Goal: Task Accomplishment & Management: Use online tool/utility

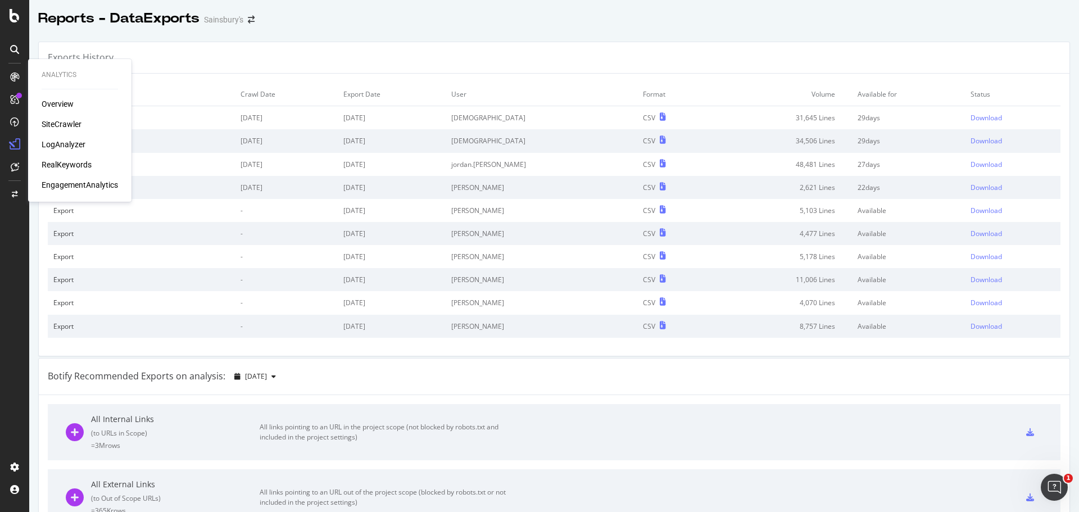
click at [60, 144] on div "LogAnalyzer" at bounding box center [64, 144] width 44 height 11
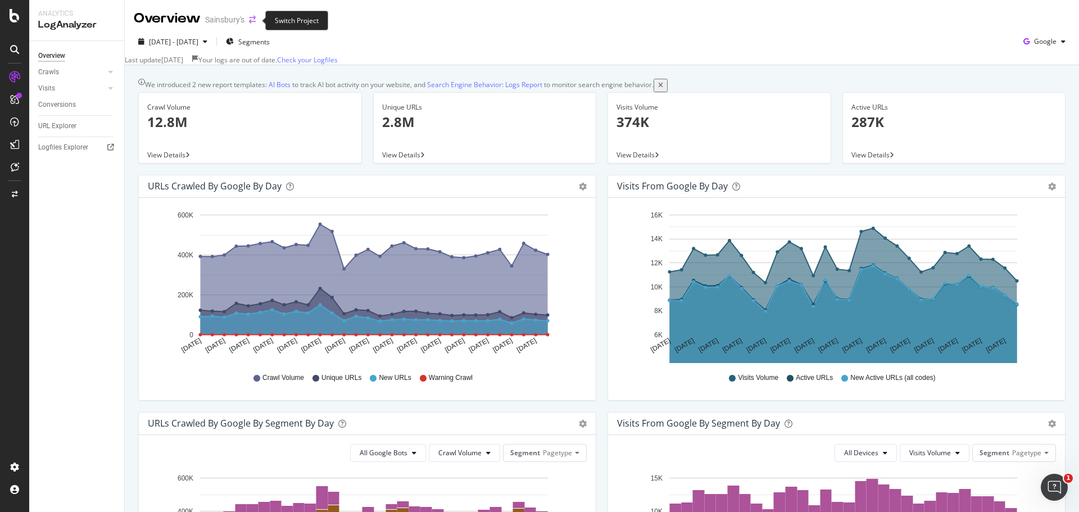
click at [249, 19] on icon "arrow-right-arrow-left" at bounding box center [252, 20] width 7 height 8
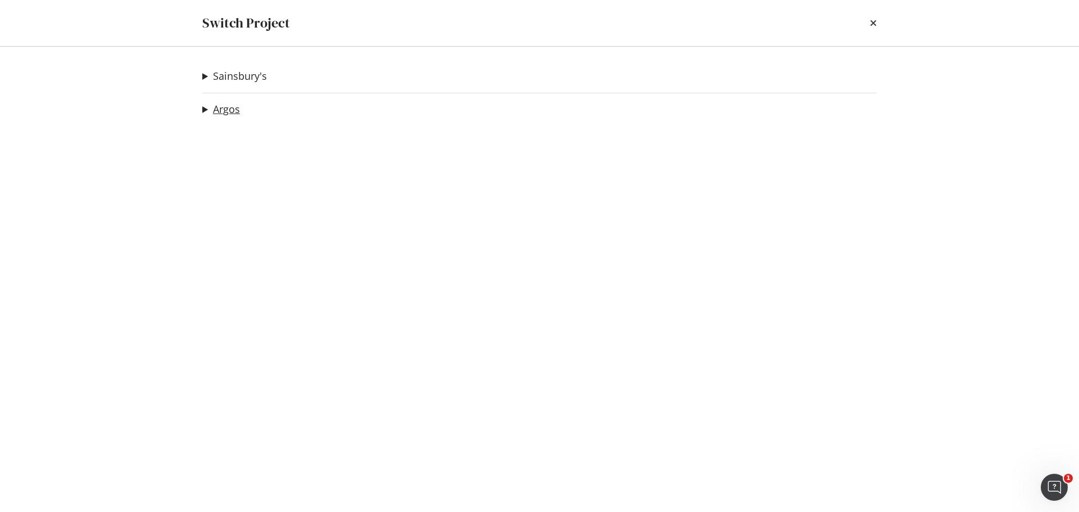
click at [225, 115] on link "Argos" at bounding box center [226, 109] width 27 height 12
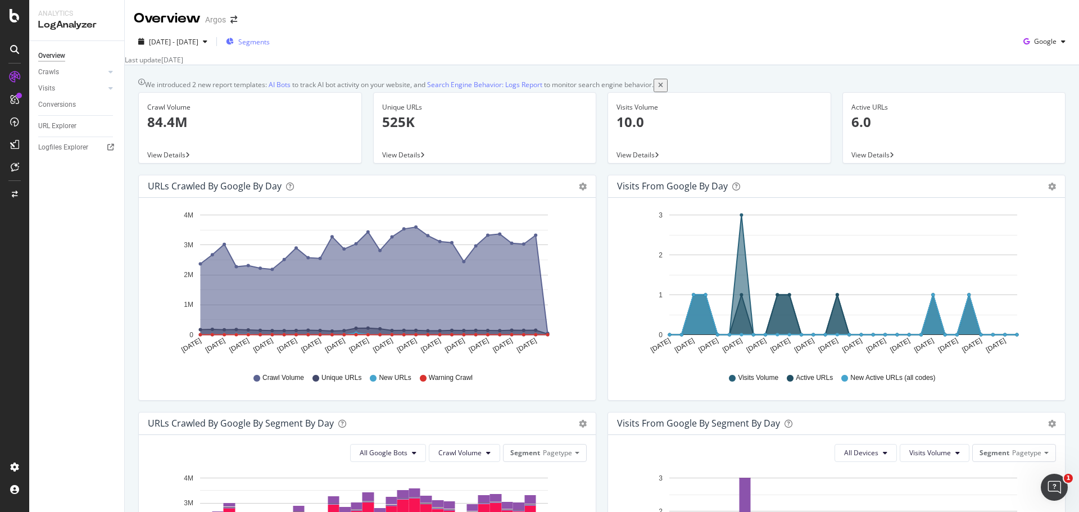
click at [270, 47] on div "Segments" at bounding box center [248, 41] width 44 height 17
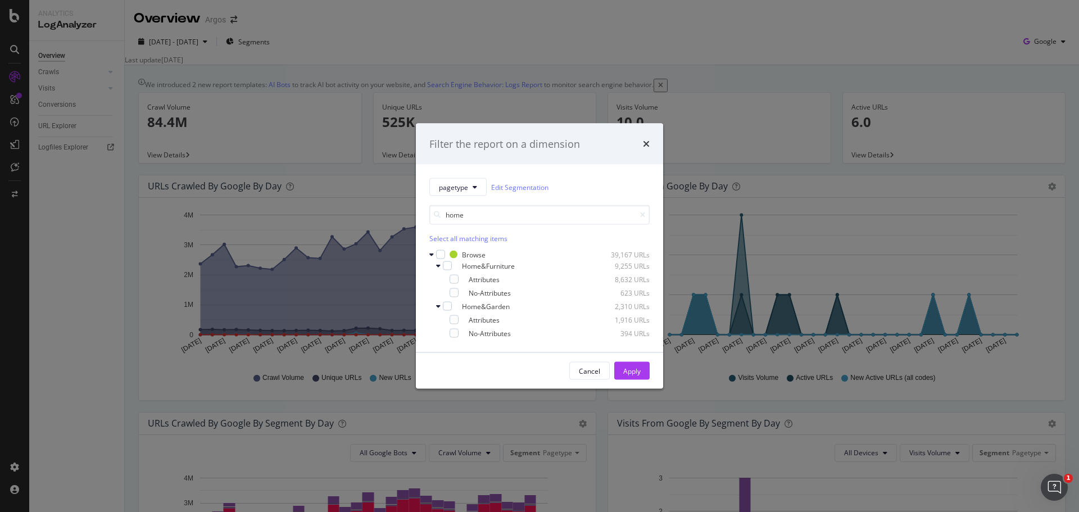
drag, startPoint x: 467, startPoint y: 213, endPoint x: 401, endPoint y: 212, distance: 65.8
click at [401, 212] on div "Filter the report on a dimension pagetype Edit Segmentation home Select all mat…" at bounding box center [539, 256] width 1079 height 512
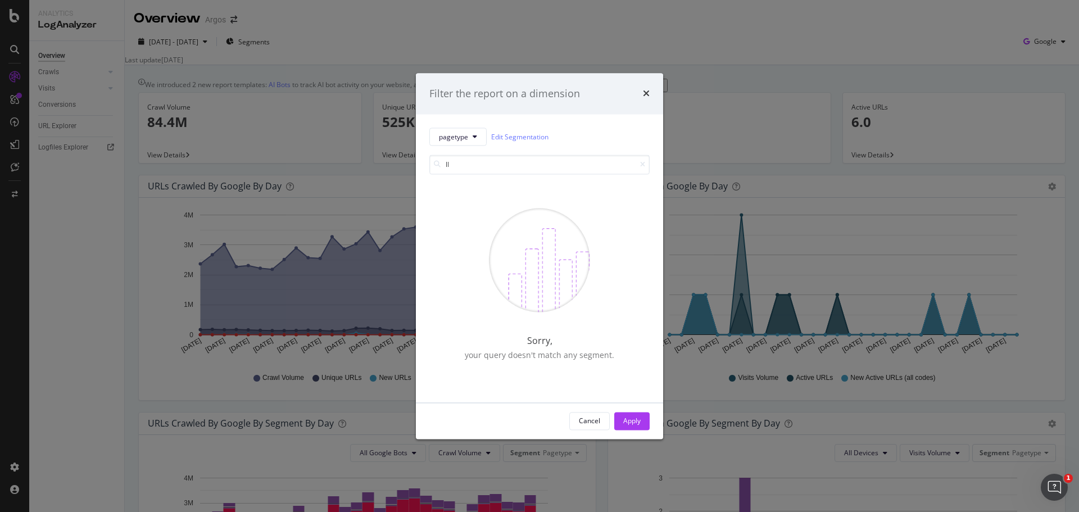
type input "l"
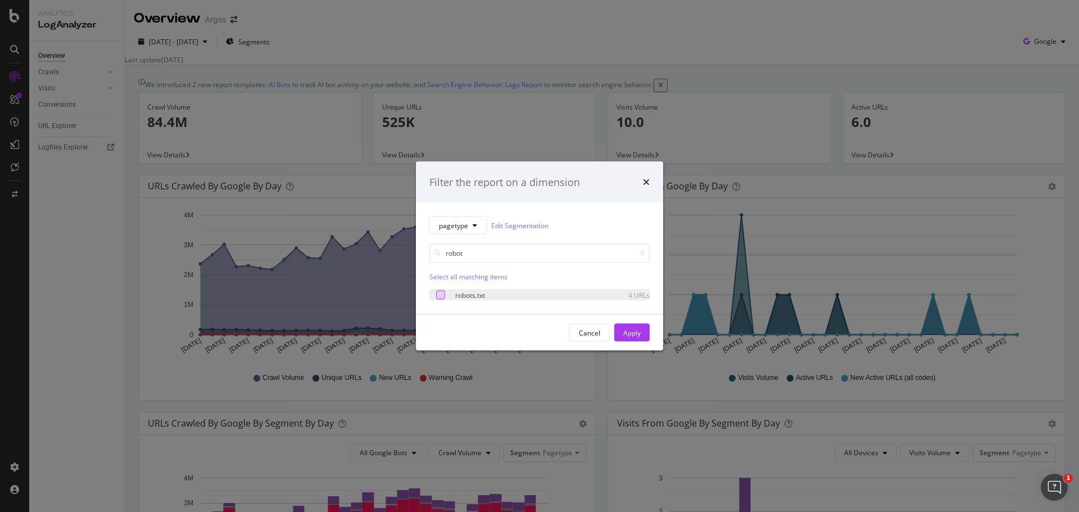
type input "robot"
click at [442, 294] on div "modal" at bounding box center [440, 295] width 9 height 9
click at [636, 332] on div "Apply" at bounding box center [631, 333] width 17 height 10
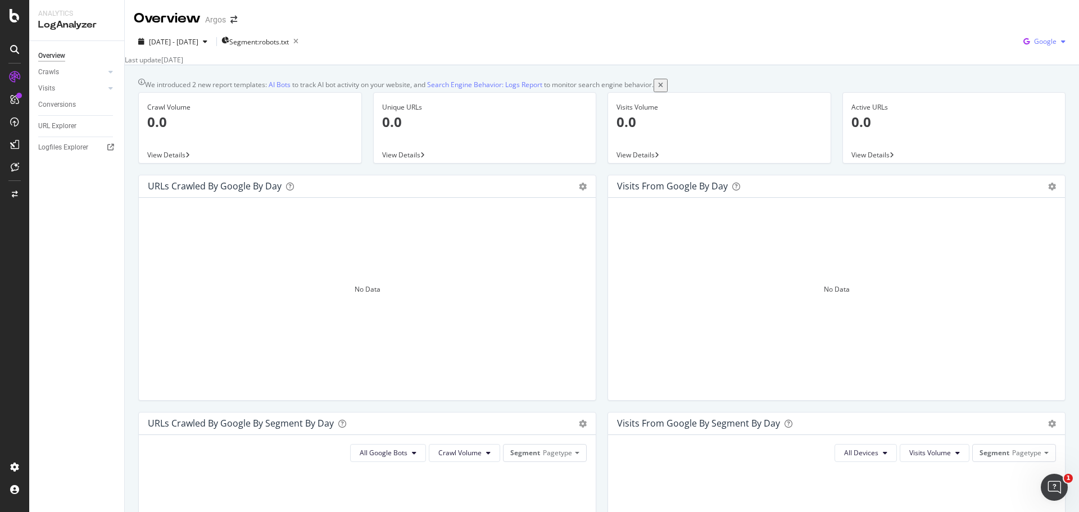
click at [1042, 41] on span "Google" at bounding box center [1045, 42] width 22 height 10
click at [1037, 84] on span "Bing" at bounding box center [1045, 85] width 42 height 10
click at [1045, 39] on span "Bing" at bounding box center [1050, 42] width 14 height 10
click at [1030, 105] on span "OpenAI" at bounding box center [1046, 106] width 42 height 10
click at [303, 42] on icon "button" at bounding box center [296, 42] width 14 height 16
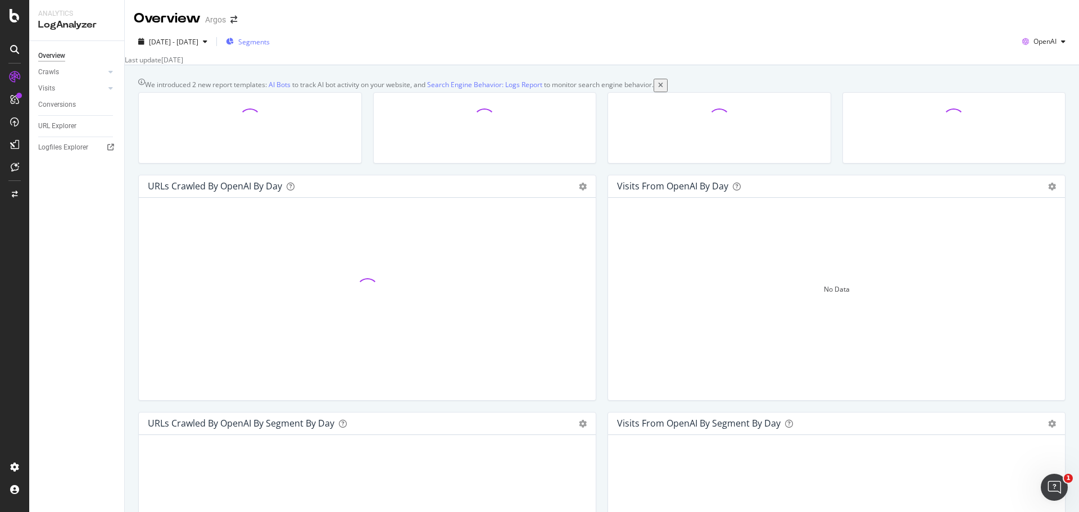
click at [270, 43] on span "Segments" at bounding box center [253, 42] width 31 height 10
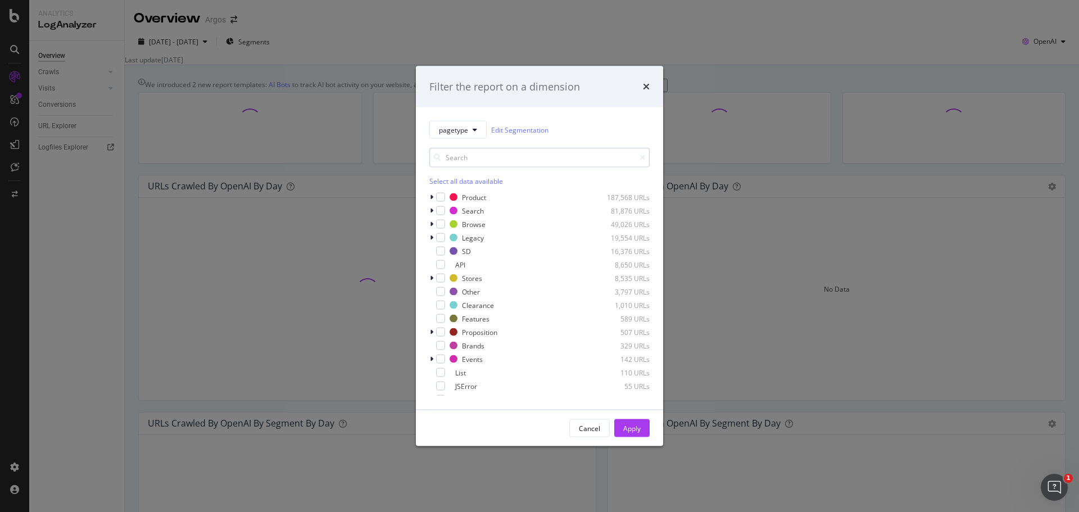
click at [468, 155] on input "modal" at bounding box center [539, 158] width 220 height 20
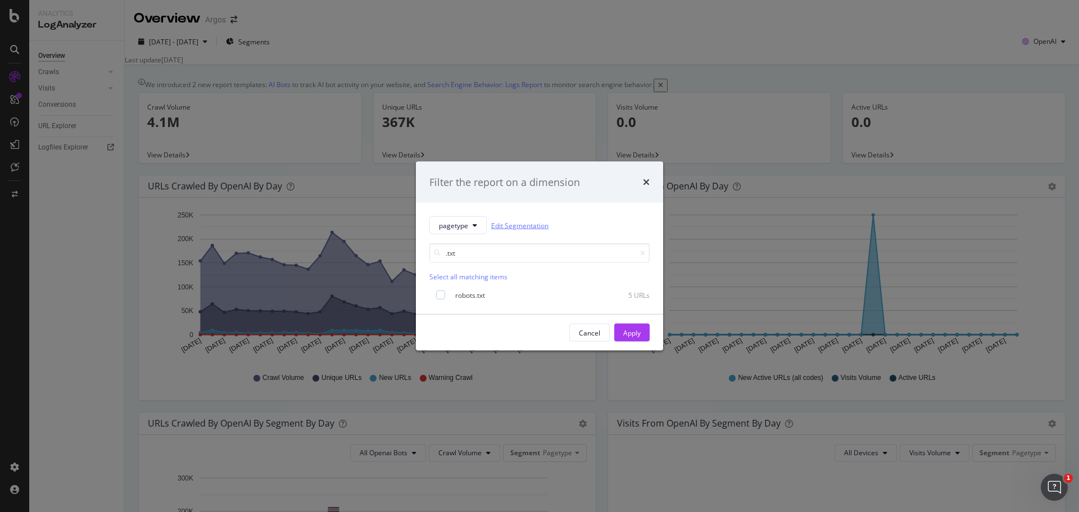
type input ".txt"
click at [519, 228] on link "Edit Segmentation" at bounding box center [519, 225] width 57 height 12
click at [597, 338] on div "Cancel" at bounding box center [589, 333] width 21 height 16
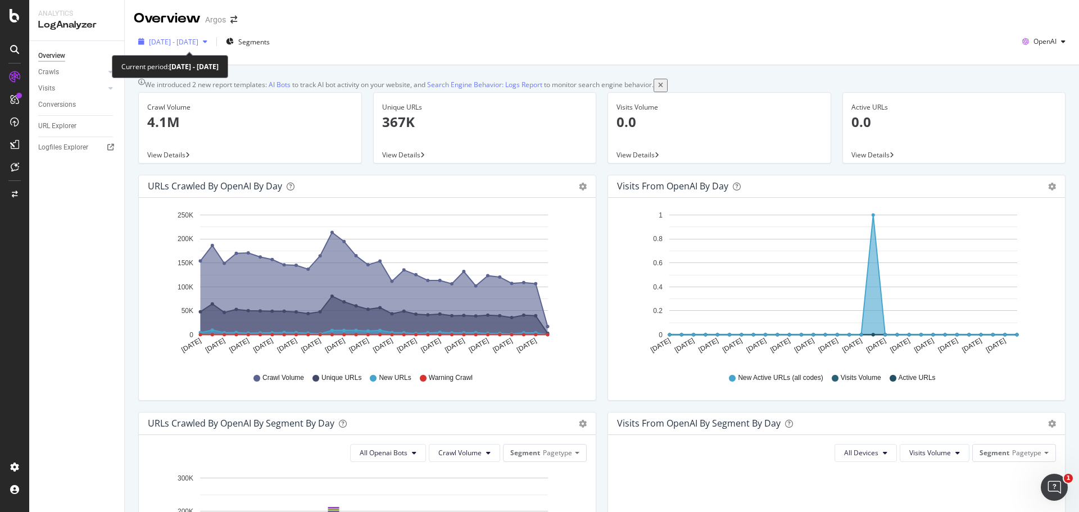
click at [197, 42] on span "2025 Aug. 27th - Sep. 25th" at bounding box center [173, 42] width 49 height 10
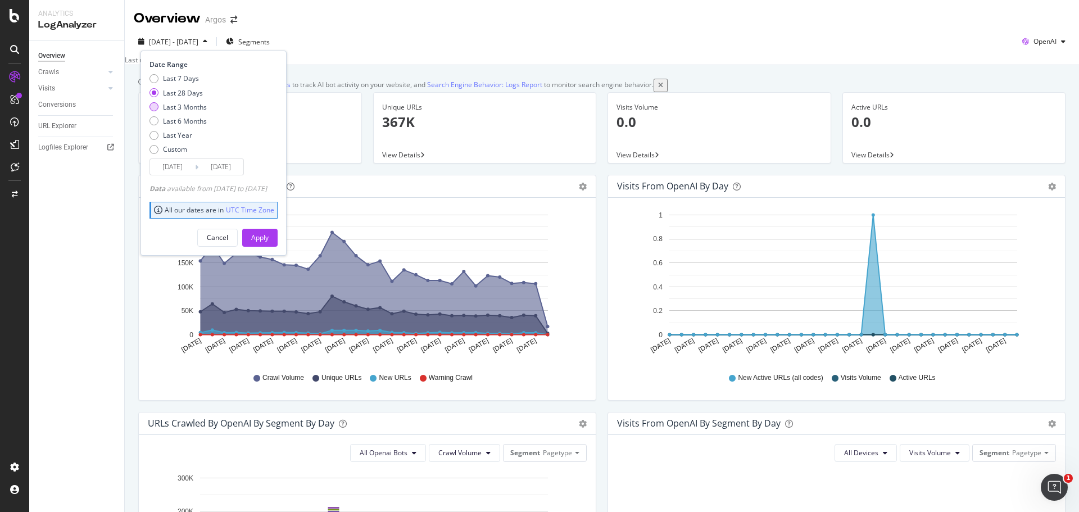
click at [200, 108] on div "Last 3 Months" at bounding box center [185, 107] width 44 height 10
type input "2025/06/26"
click at [269, 233] on div "Apply" at bounding box center [259, 238] width 17 height 10
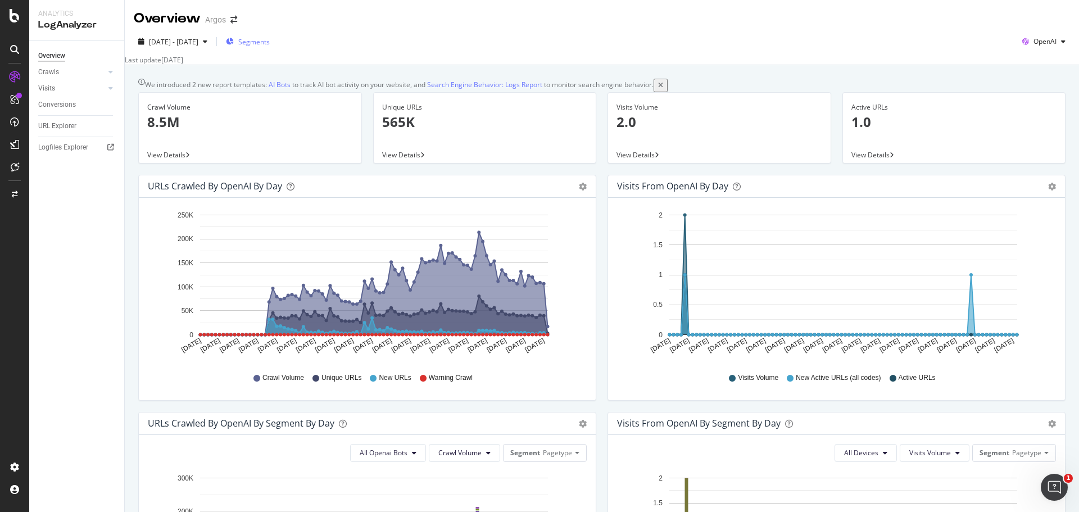
click at [270, 42] on span "Segments" at bounding box center [253, 42] width 31 height 10
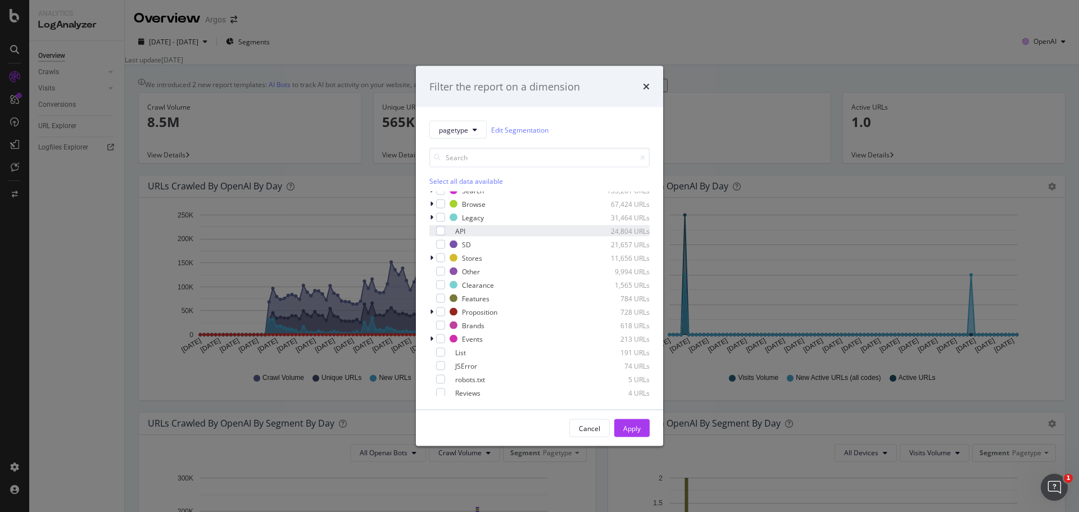
scroll to position [36, 0]
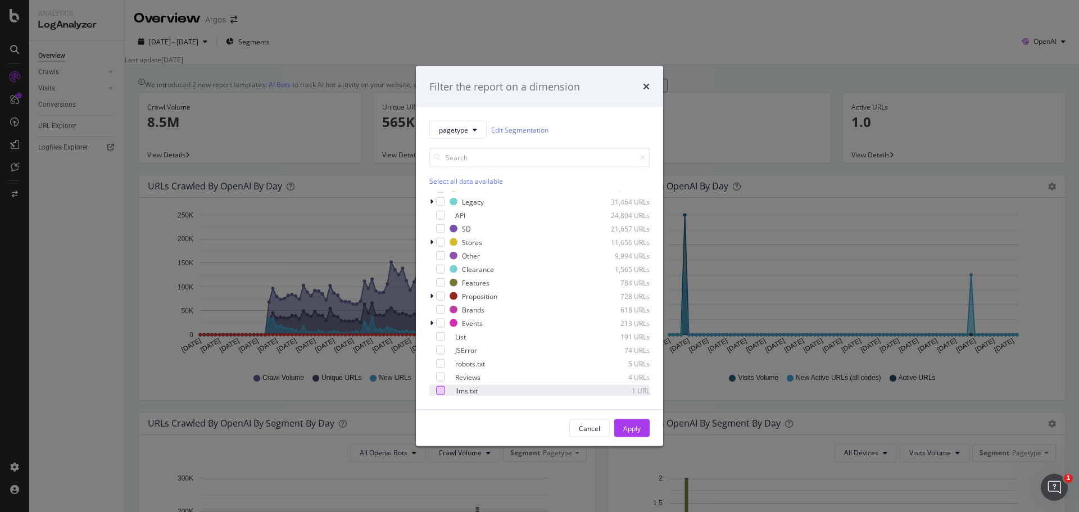
click at [442, 392] on div "modal" at bounding box center [440, 390] width 9 height 9
click at [640, 432] on div "Apply" at bounding box center [631, 428] width 17 height 10
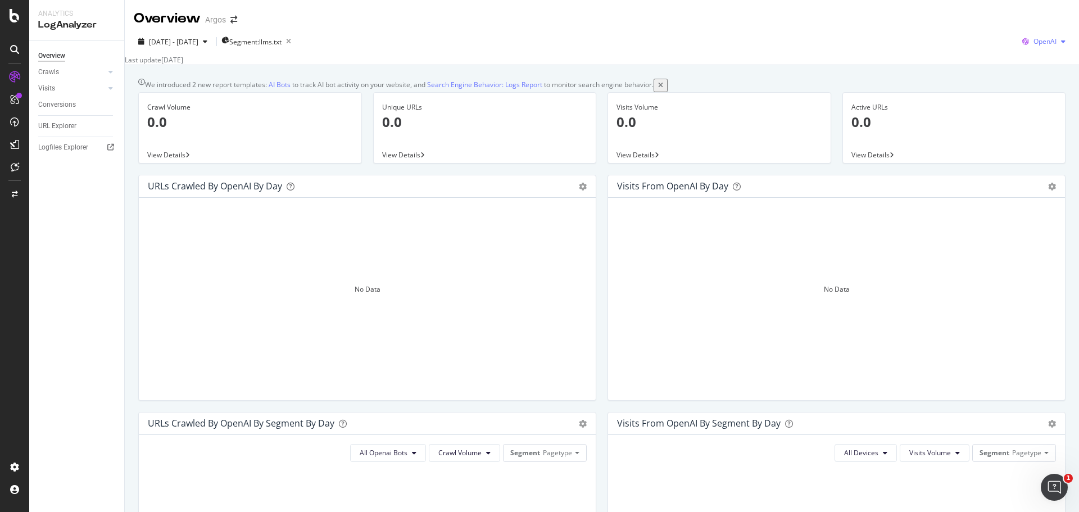
click at [1045, 34] on div "OpenAI" at bounding box center [1044, 41] width 52 height 17
click at [1039, 59] on span "Google" at bounding box center [1045, 64] width 42 height 10
click at [1037, 38] on span "Google" at bounding box center [1045, 42] width 22 height 10
click at [1021, 86] on div "Bing" at bounding box center [1036, 84] width 78 height 16
click at [1046, 40] on span "Bing" at bounding box center [1050, 42] width 14 height 10
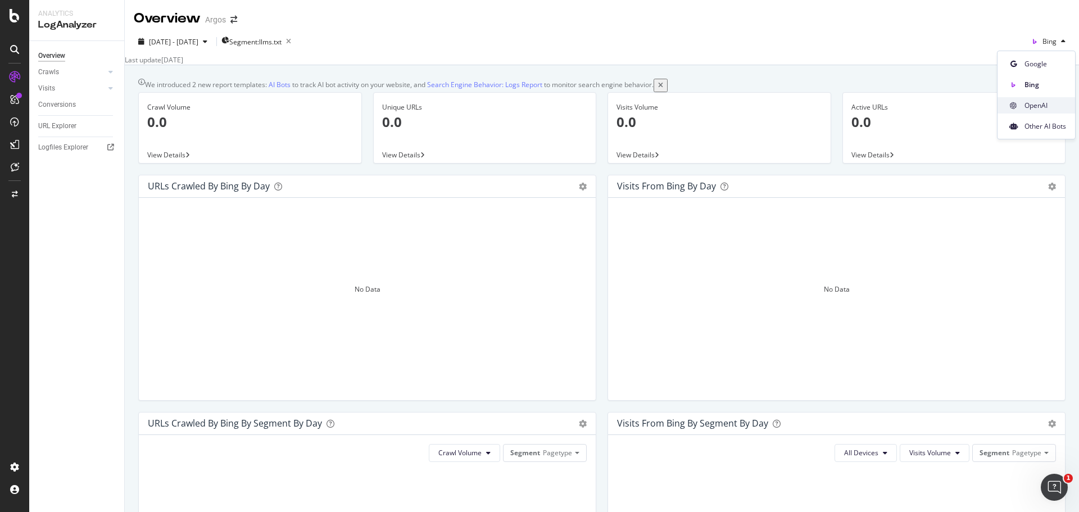
click at [1033, 107] on span "OpenAI" at bounding box center [1046, 106] width 42 height 10
click at [1036, 41] on span "OpenAI" at bounding box center [1045, 42] width 23 height 10
click at [1035, 124] on span "Other AI Bots" at bounding box center [1045, 126] width 42 height 10
click at [59, 126] on div "URL Explorer" at bounding box center [57, 126] width 38 height 12
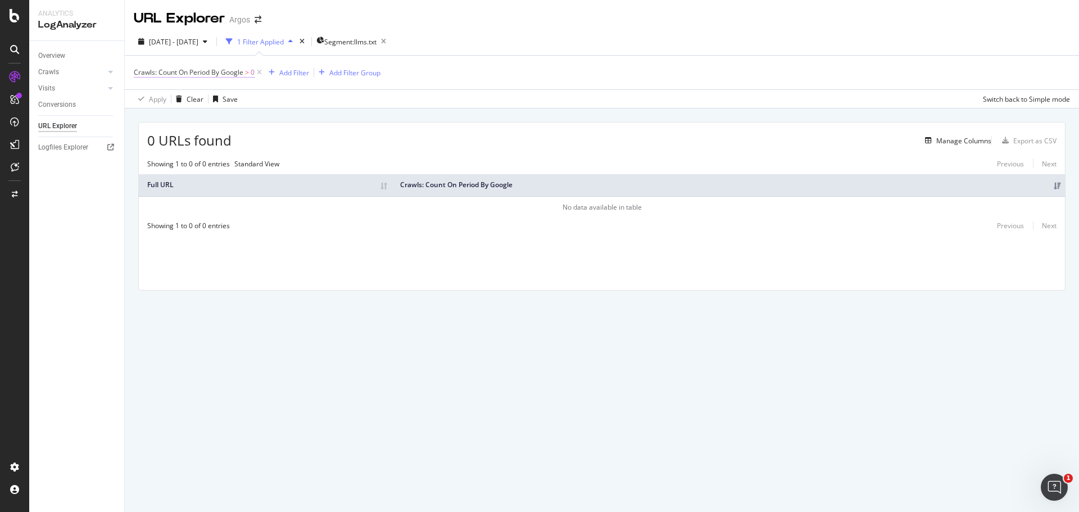
click at [192, 74] on span "Crawls: Count On Period By Google" at bounding box center [189, 72] width 110 height 10
click at [173, 93] on div "By Google" at bounding box center [205, 99] width 124 height 18
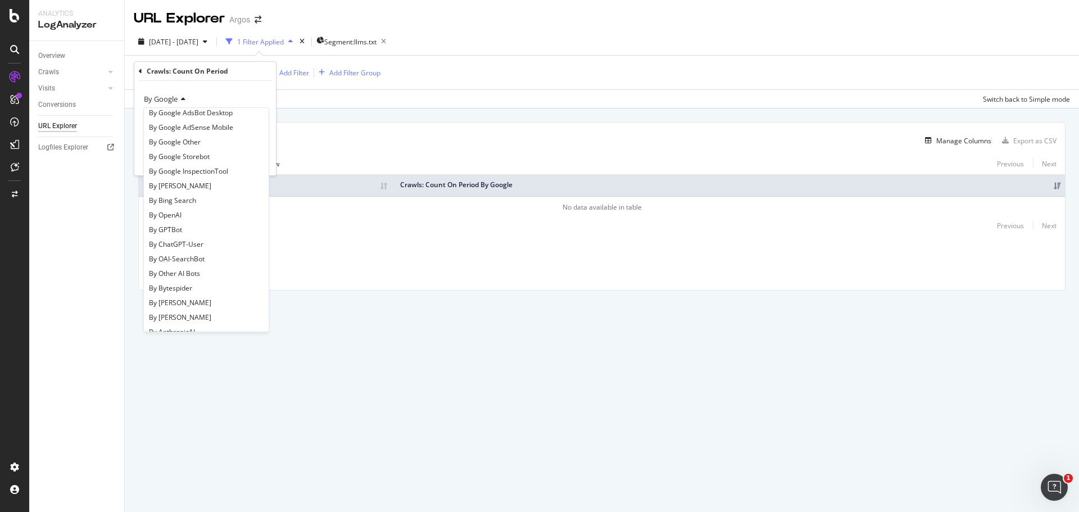
scroll to position [112, 0]
click at [204, 219] on div "By OpenAI" at bounding box center [206, 214] width 120 height 15
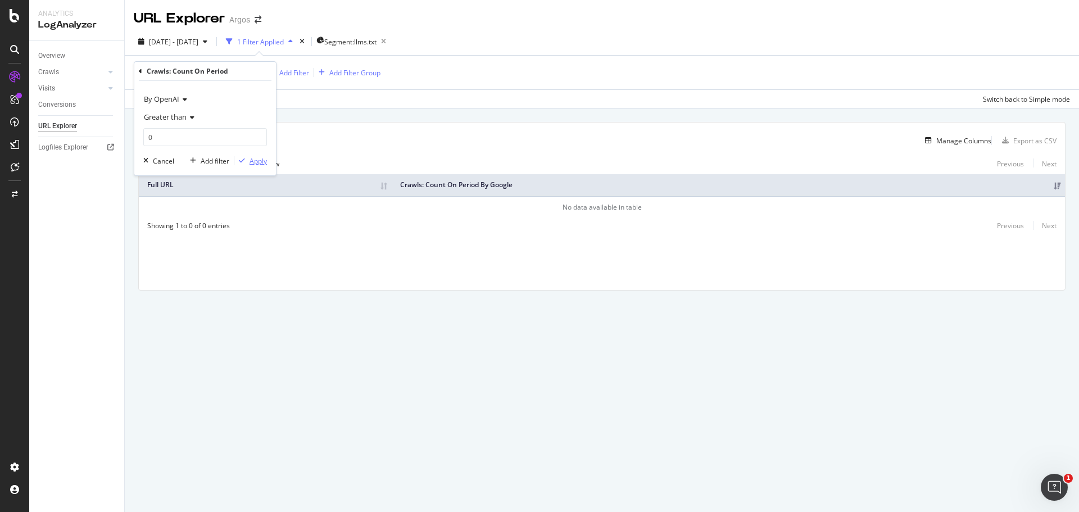
click at [256, 161] on div "Apply" at bounding box center [258, 161] width 17 height 10
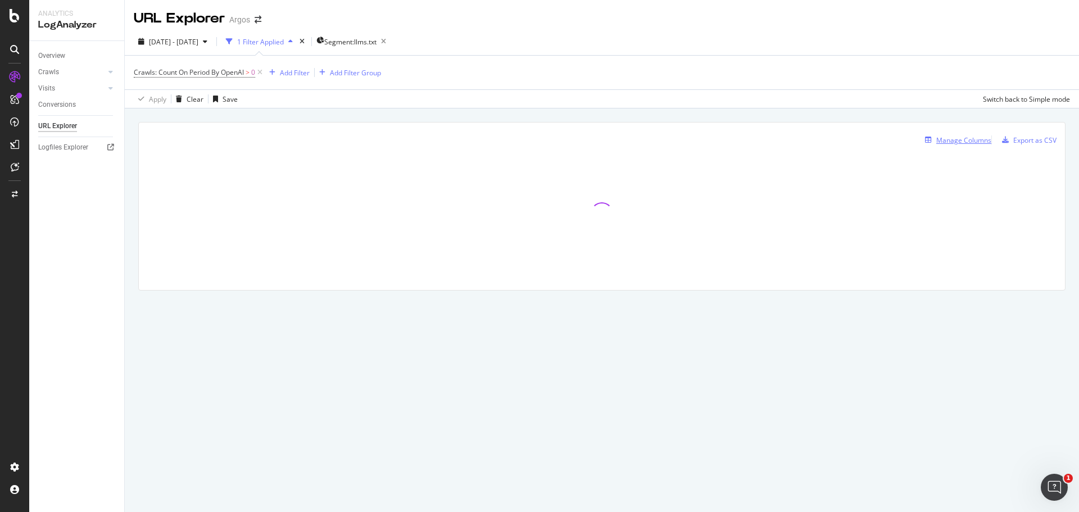
click at [961, 142] on div "Manage Columns" at bounding box center [963, 140] width 55 height 10
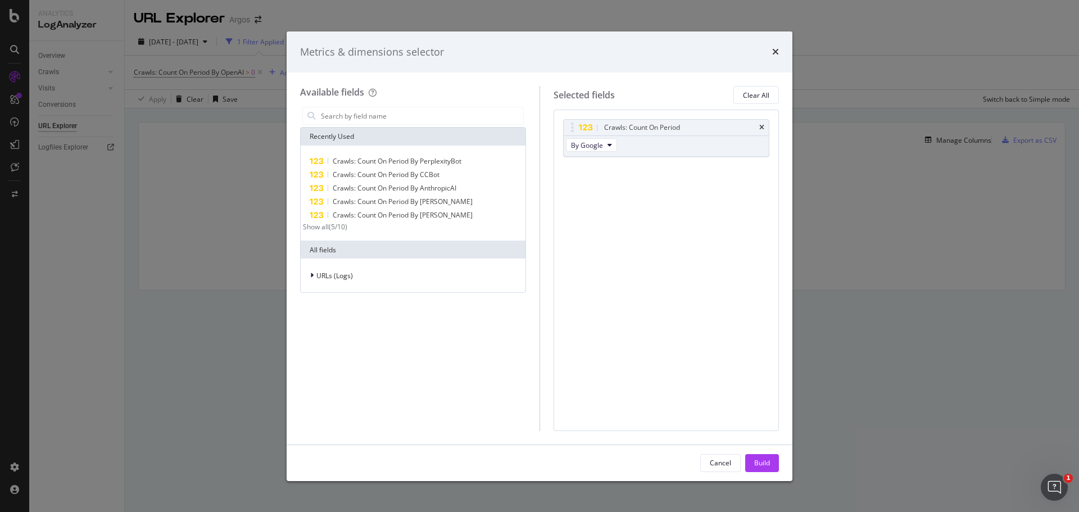
click at [559, 157] on div "Crawls: Count On Period By Google You can use this field as a To pick up a drag…" at bounding box center [667, 270] width 226 height 321
click at [581, 149] on span "By Google" at bounding box center [587, 146] width 32 height 10
click at [597, 234] on span "By OpenAI" at bounding box center [620, 232] width 89 height 10
click at [772, 467] on button "Build" at bounding box center [762, 463] width 34 height 18
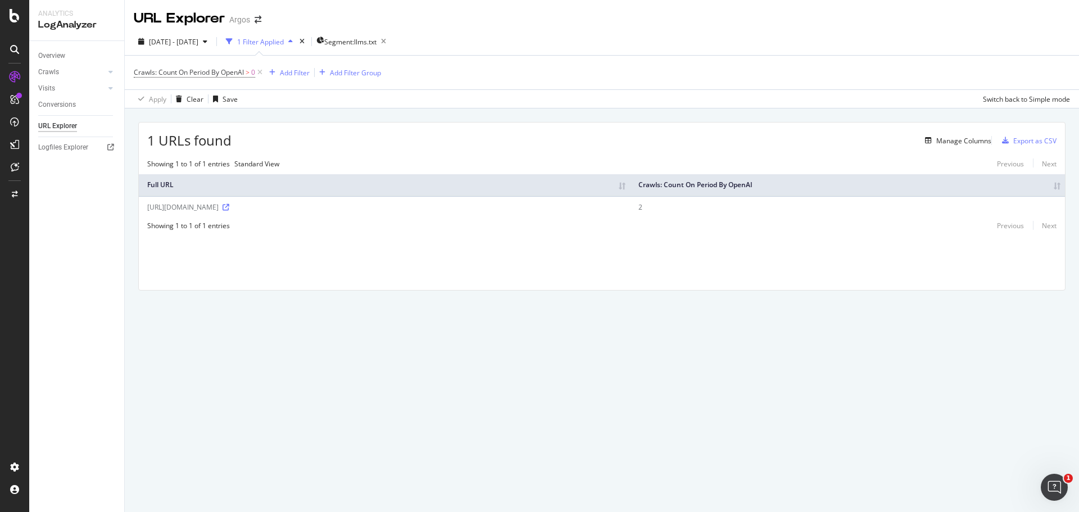
click at [736, 43] on div "2025 Jun. 26th - Sep. 25th 1 Filter Applied Segment: llms.txt" at bounding box center [602, 44] width 954 height 22
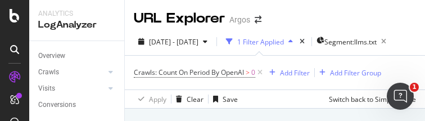
click at [422, 121] on html "Analytics LogAnalyzer Overview Crawls Daily Distribution Segments Distribution …" at bounding box center [212, 60] width 425 height 121
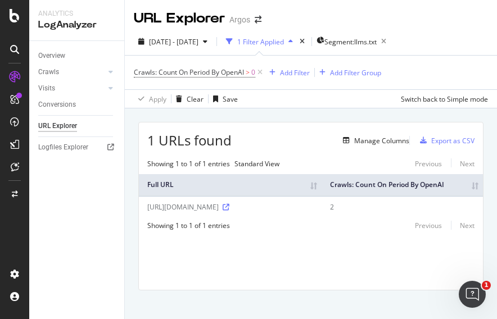
click at [265, 272] on div "1 URLs found Manage Columns Export as CSV Showing 1 to 1 of 1 entries Standard …" at bounding box center [311, 207] width 344 height 168
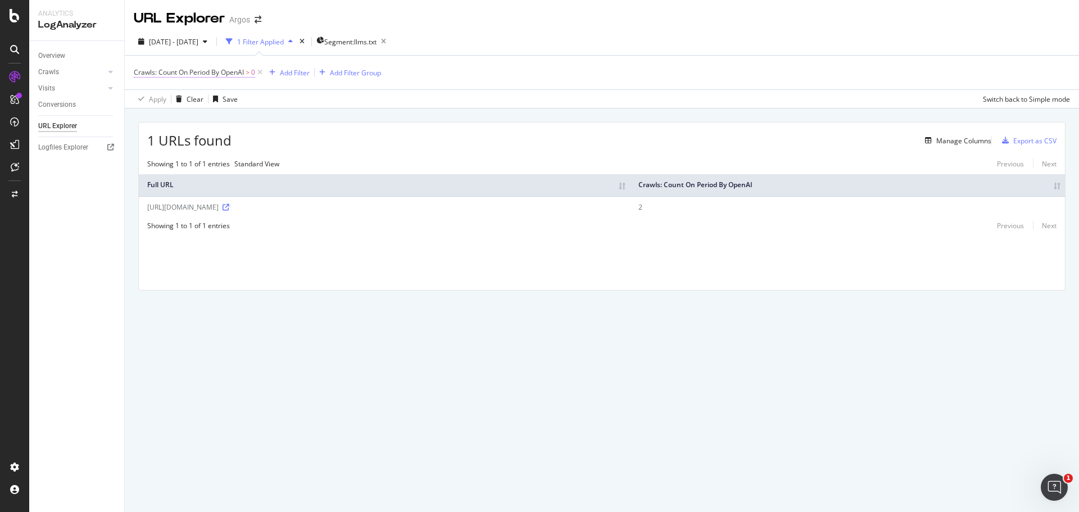
click at [225, 73] on span "Crawls: Count On Period By OpenAI" at bounding box center [189, 72] width 110 height 10
click at [166, 103] on span "By OpenAI" at bounding box center [161, 99] width 35 height 10
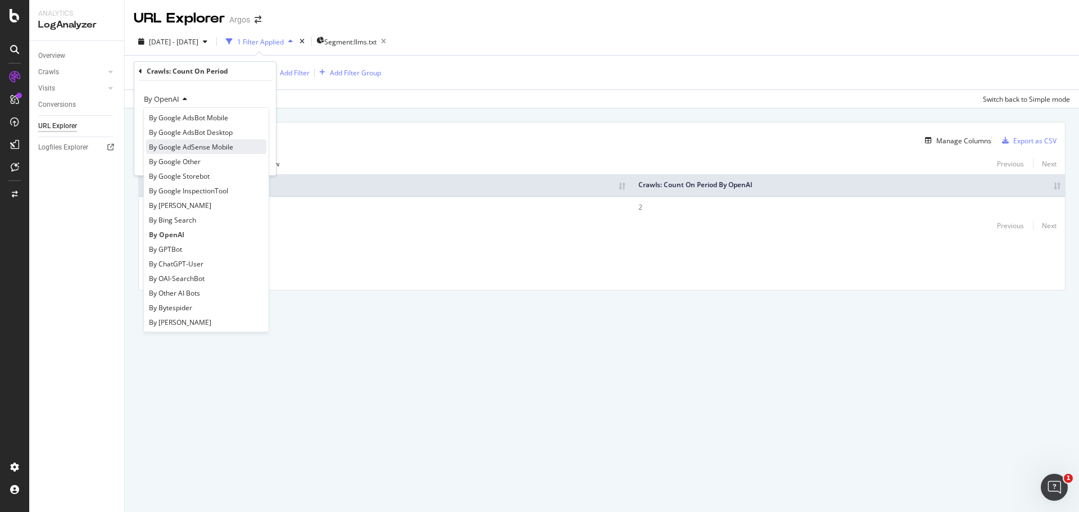
scroll to position [112, 0]
click at [197, 298] on div "By ClaudeBot" at bounding box center [206, 302] width 120 height 15
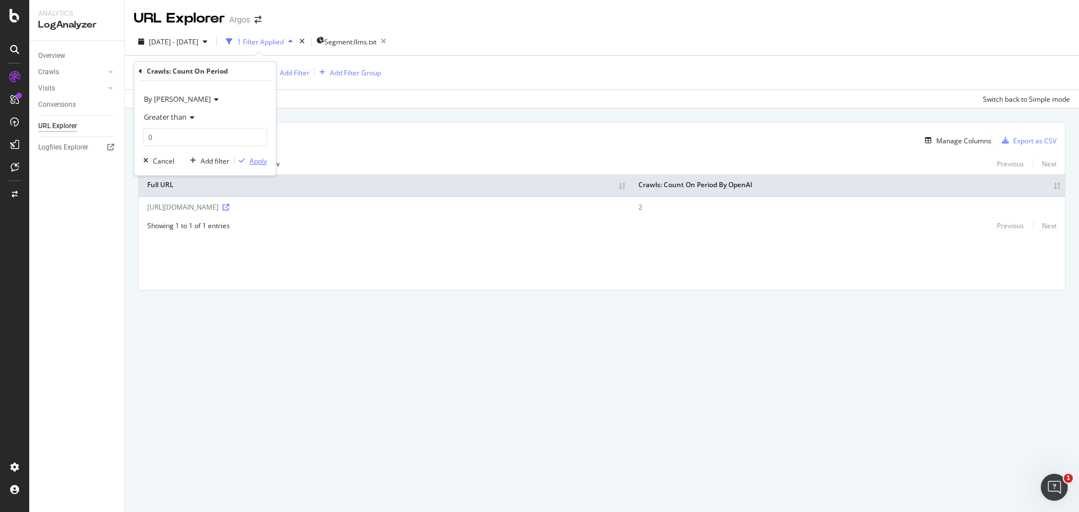
click at [255, 161] on div "Apply" at bounding box center [258, 161] width 17 height 10
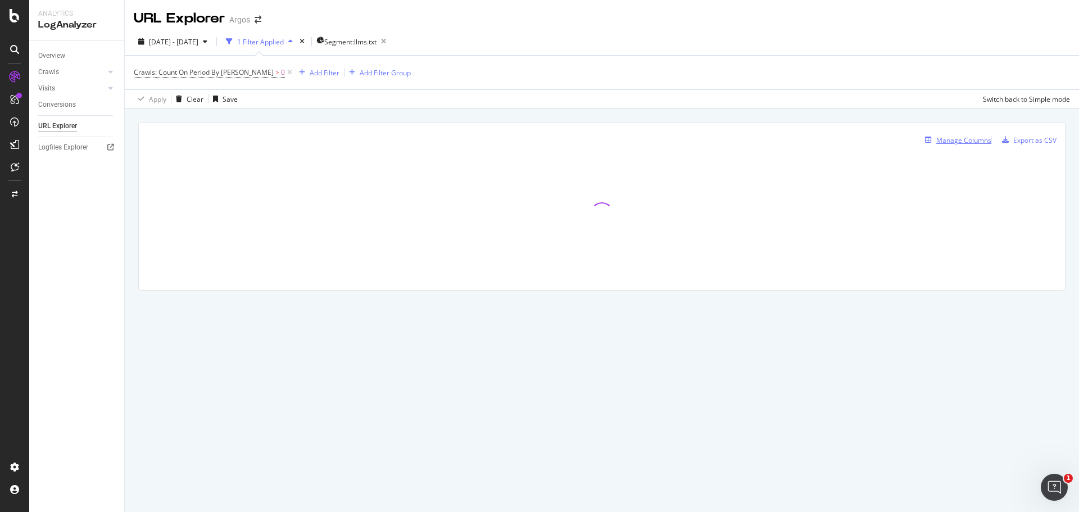
click at [941, 142] on div "Manage Columns" at bounding box center [963, 140] width 55 height 10
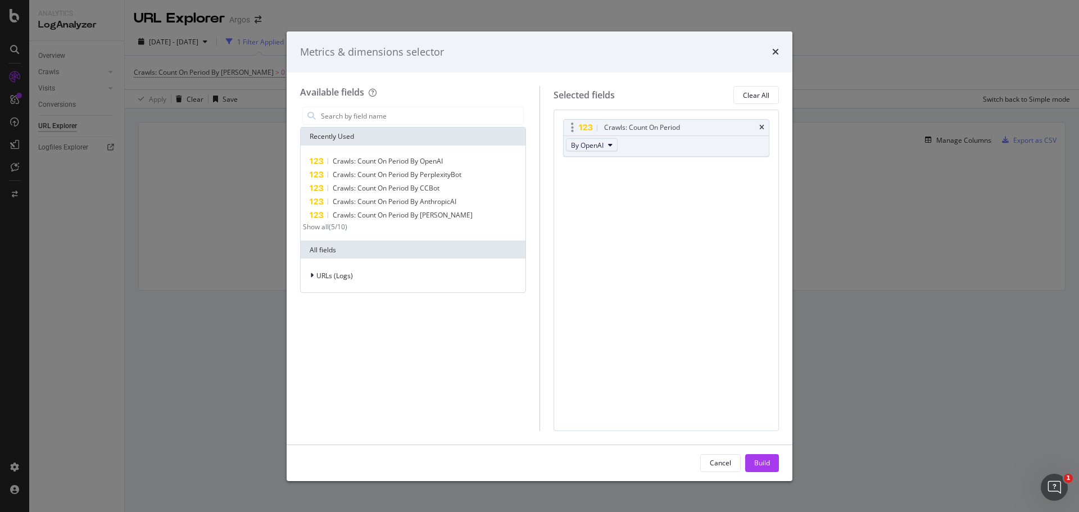
click at [595, 144] on span "By OpenAI" at bounding box center [587, 146] width 33 height 10
click at [612, 183] on span "By ClaudeBot" at bounding box center [620, 188] width 89 height 10
click at [748, 465] on button "Build" at bounding box center [762, 463] width 34 height 18
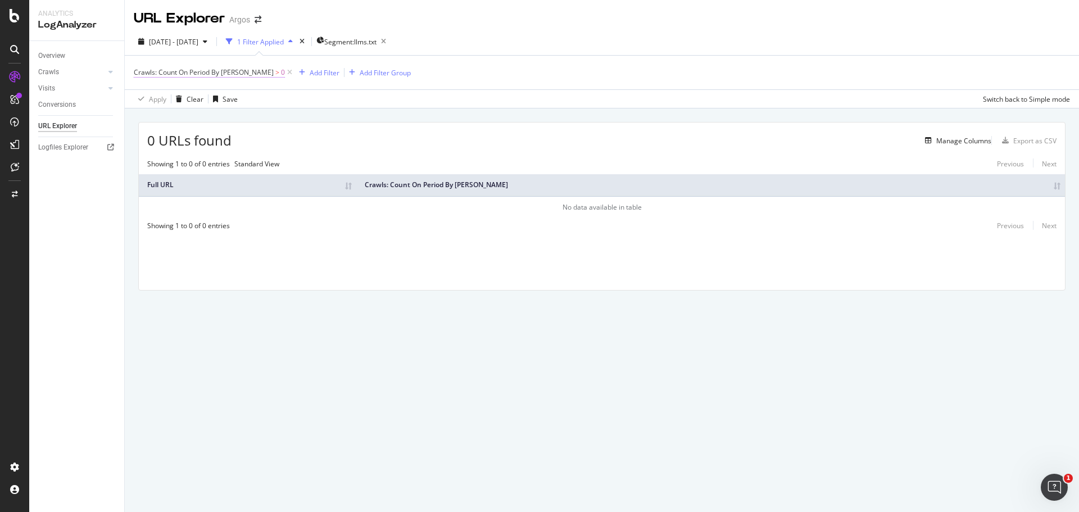
click at [197, 72] on span "Crawls: Count On Period By ClaudeBot" at bounding box center [204, 72] width 140 height 10
click at [185, 99] on span "By ClaudeBot" at bounding box center [177, 99] width 67 height 10
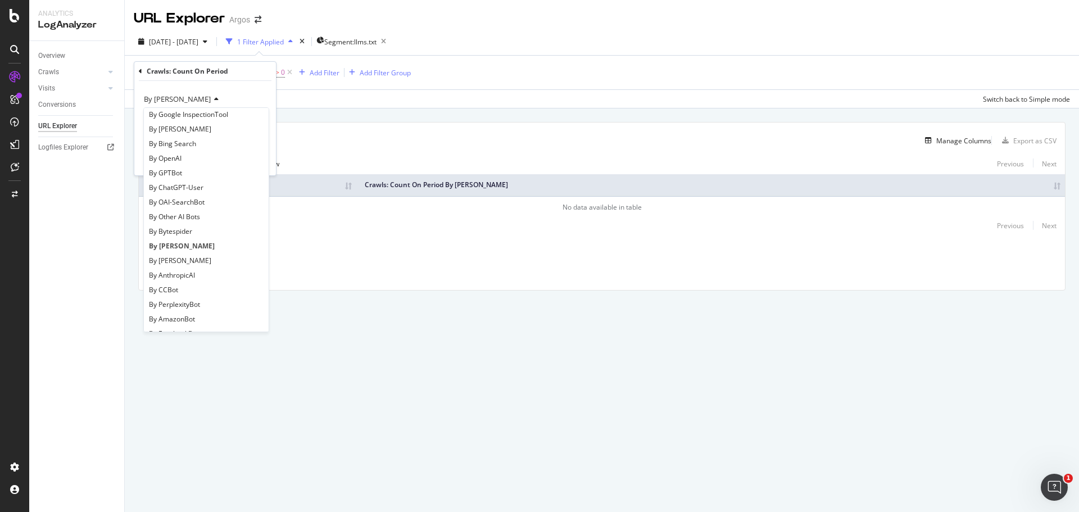
scroll to position [225, 0]
click at [211, 216] on div "By AnthropicAI" at bounding box center [206, 218] width 120 height 15
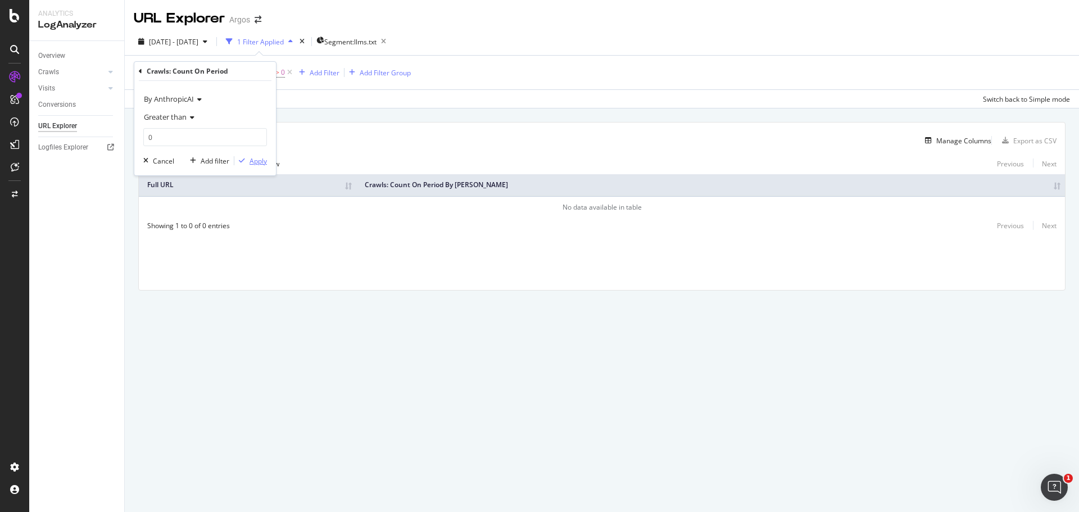
click at [265, 162] on div "Apply" at bounding box center [258, 161] width 17 height 10
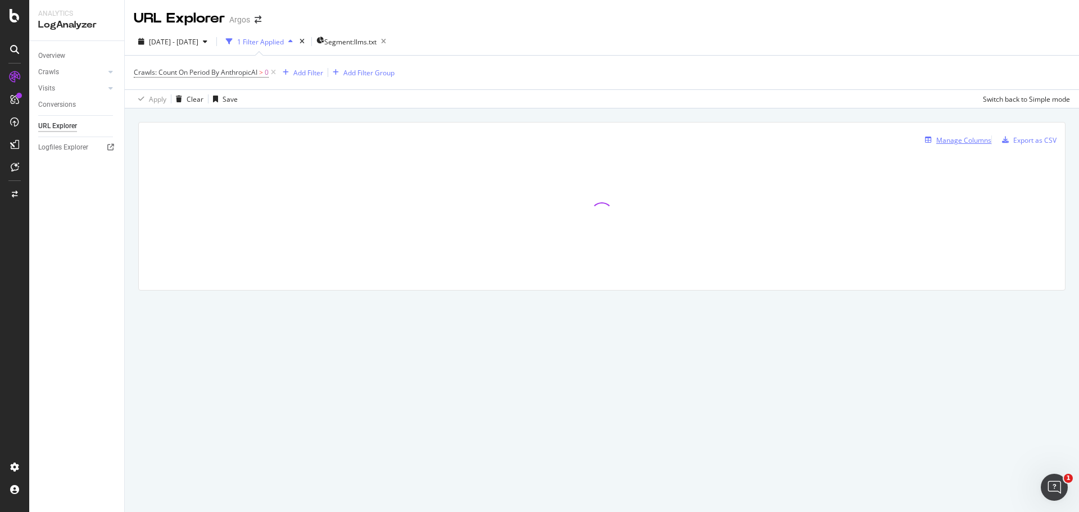
click at [942, 141] on div "Manage Columns" at bounding box center [963, 140] width 55 height 10
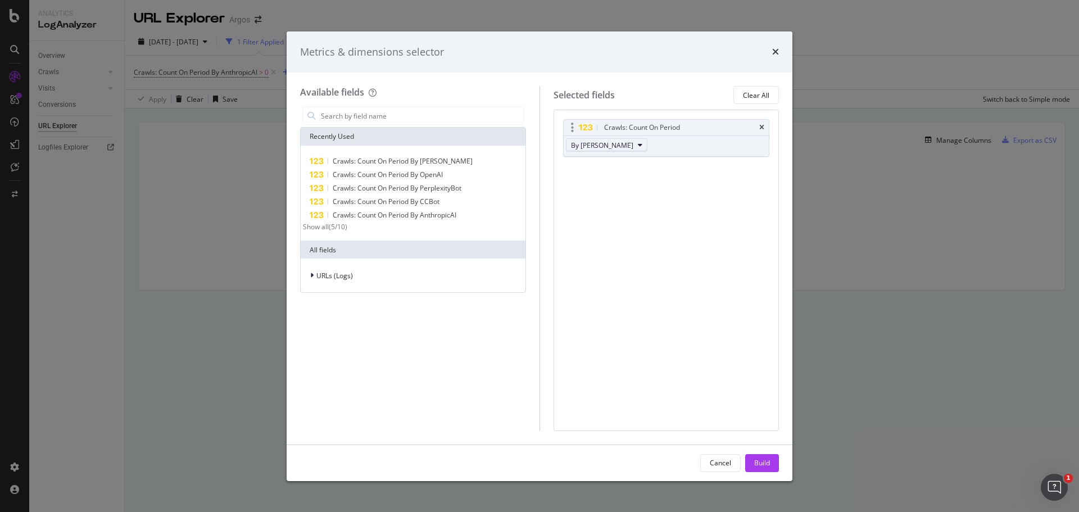
click at [598, 147] on span "By ClaudeBot" at bounding box center [602, 146] width 62 height 10
click at [639, 177] on span "By AnthropicAI" at bounding box center [620, 173] width 89 height 10
click at [756, 460] on div "Build" at bounding box center [762, 463] width 16 height 10
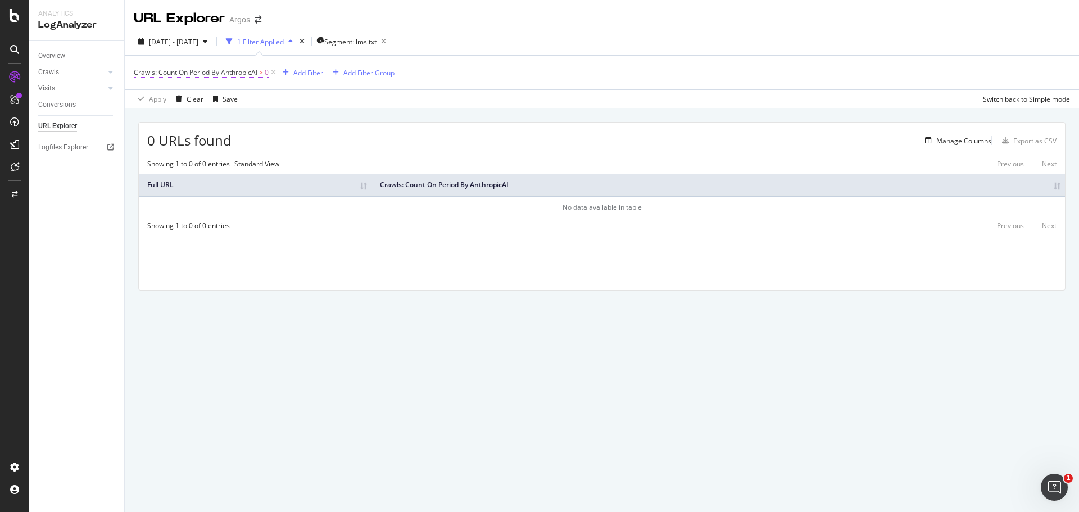
click at [154, 74] on span "Crawls: Count On Period By AnthropicAI" at bounding box center [196, 72] width 124 height 10
click at [172, 98] on span "By AnthropicAI" at bounding box center [169, 99] width 50 height 10
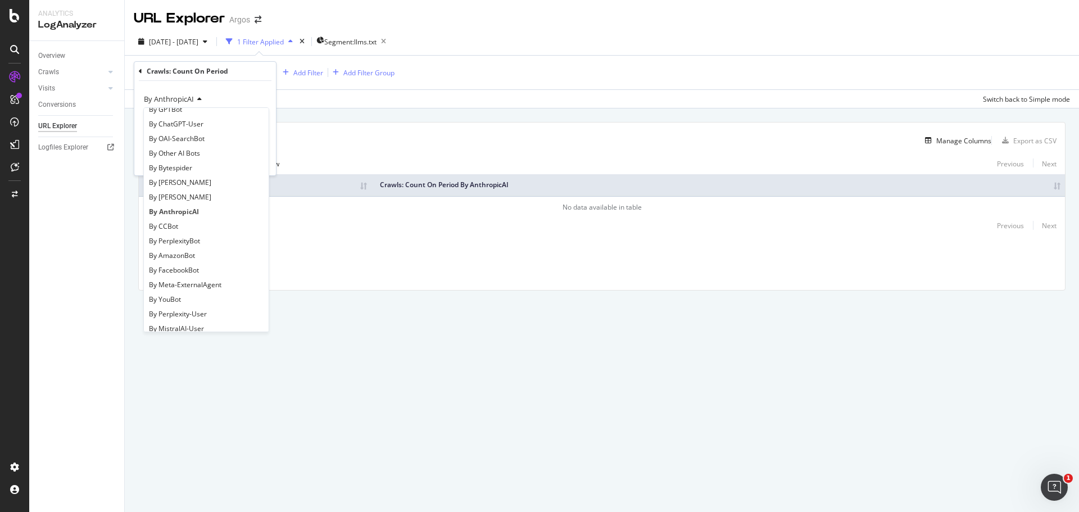
scroll to position [243, 0]
click at [204, 228] on div "By PerplexityBot" at bounding box center [206, 230] width 120 height 15
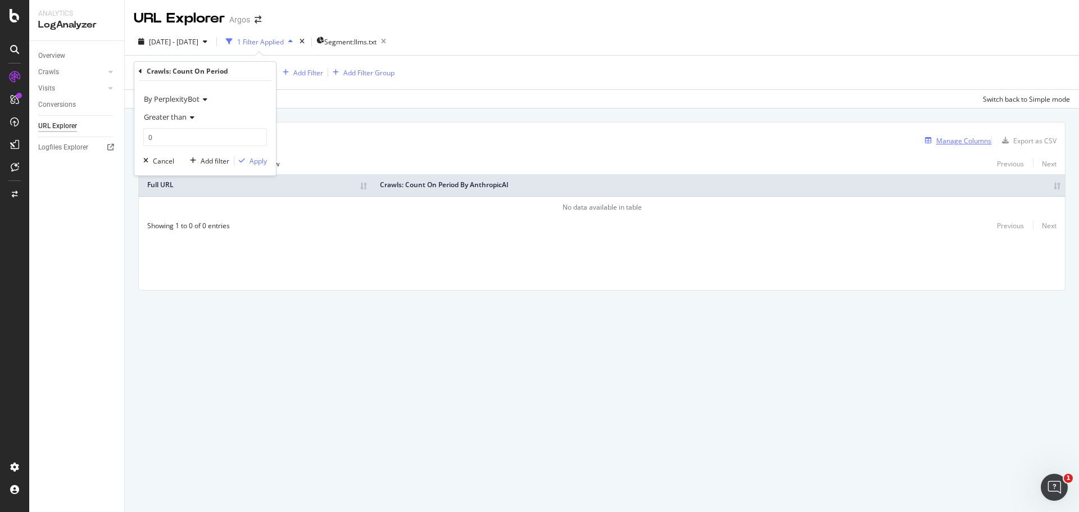
click at [949, 140] on div "Manage Columns" at bounding box center [963, 141] width 55 height 10
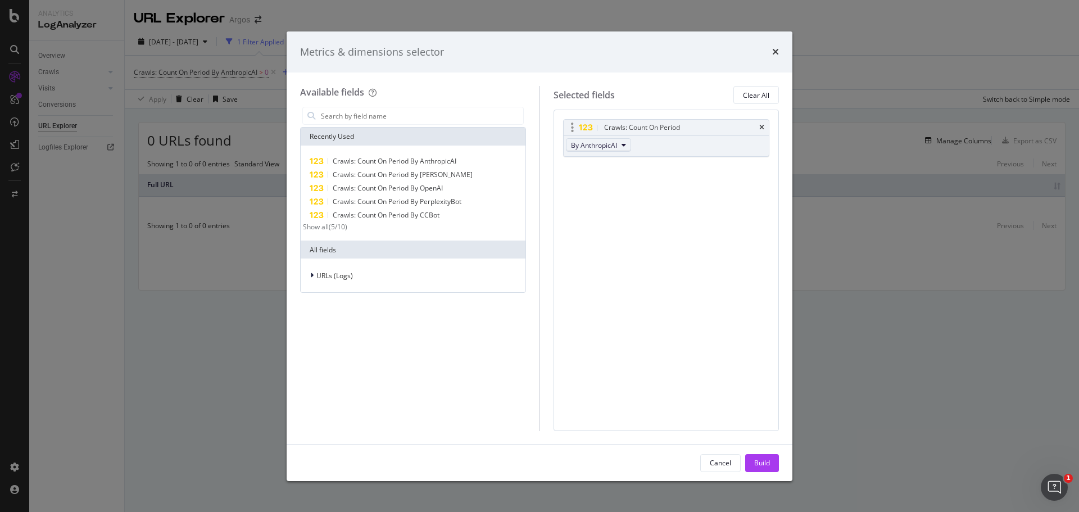
click at [615, 142] on span "By AnthropicAI" at bounding box center [594, 146] width 46 height 10
click at [608, 161] on span "By PerplexityBot" at bounding box center [620, 160] width 89 height 10
click at [758, 461] on div "Build" at bounding box center [762, 463] width 16 height 10
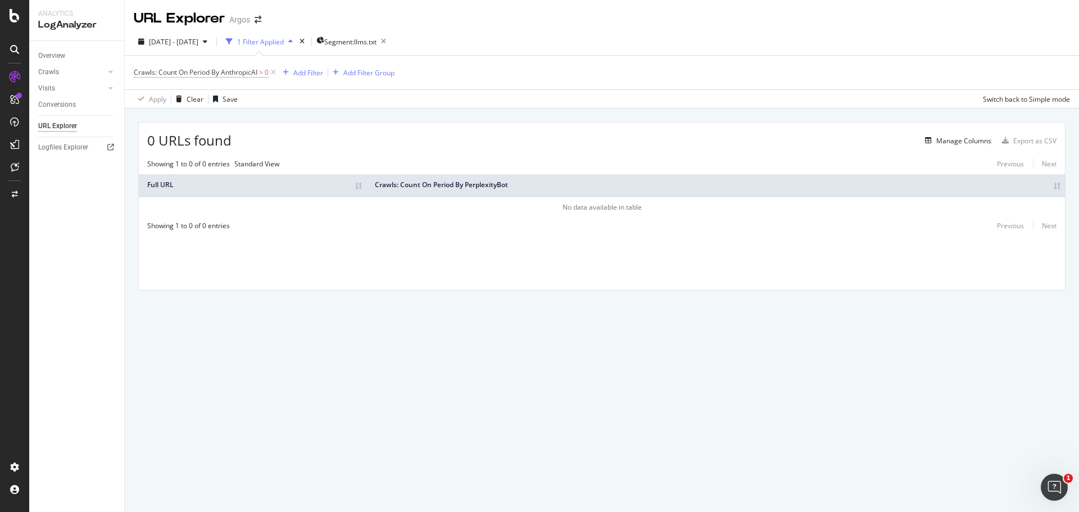
click at [155, 74] on span "Crawls: Count On Period By AnthropicAI" at bounding box center [196, 72] width 124 height 10
click at [183, 101] on span "By AnthropicAI" at bounding box center [169, 99] width 50 height 10
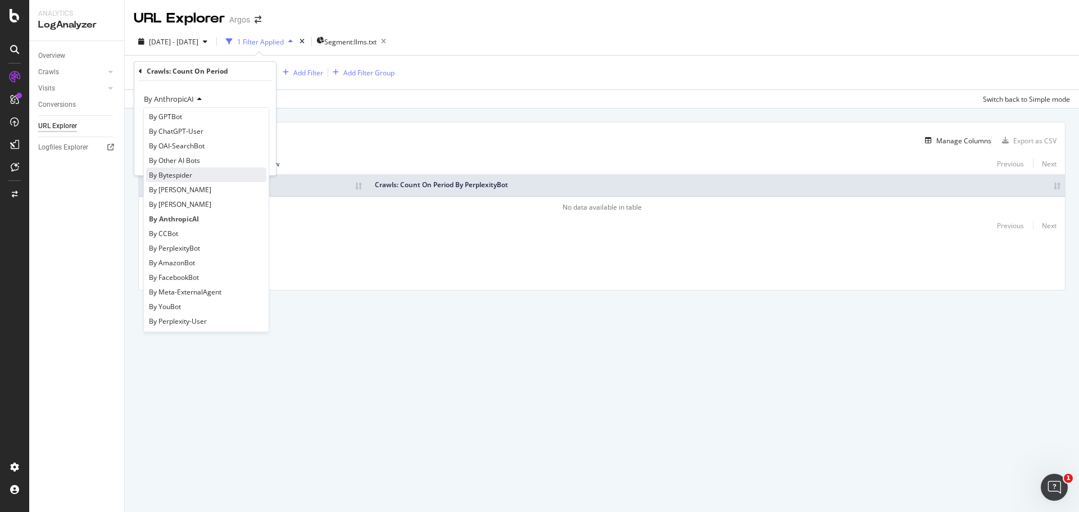
scroll to position [243, 0]
click at [214, 189] on div "By ClaudeWeb" at bounding box center [206, 186] width 120 height 15
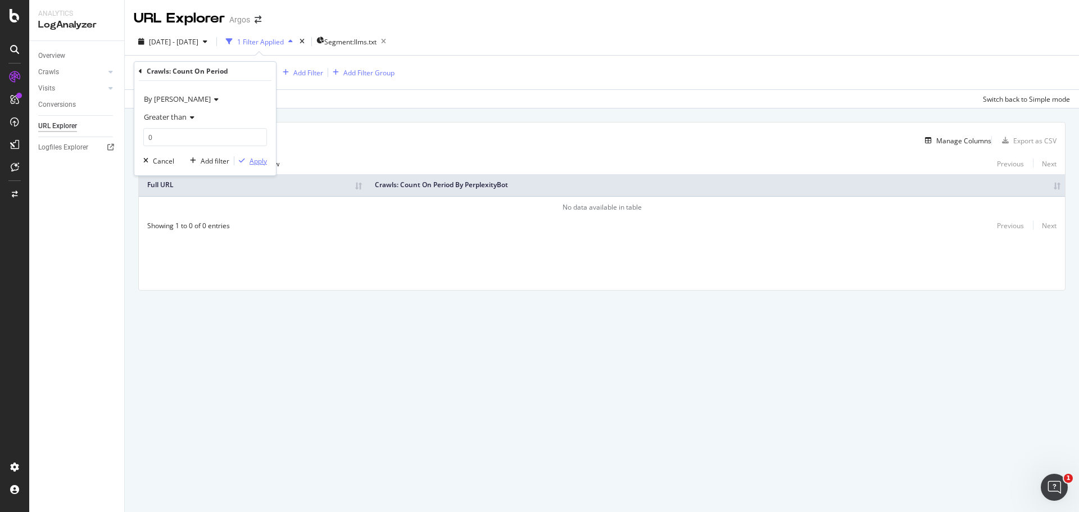
click at [255, 165] on div "Apply" at bounding box center [258, 161] width 17 height 10
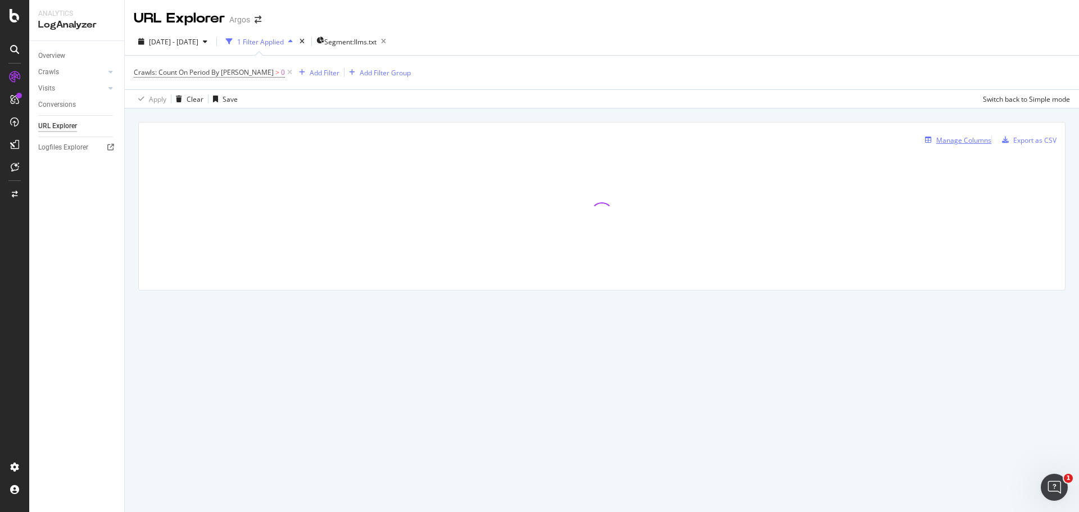
click at [943, 141] on div "Manage Columns" at bounding box center [963, 140] width 55 height 10
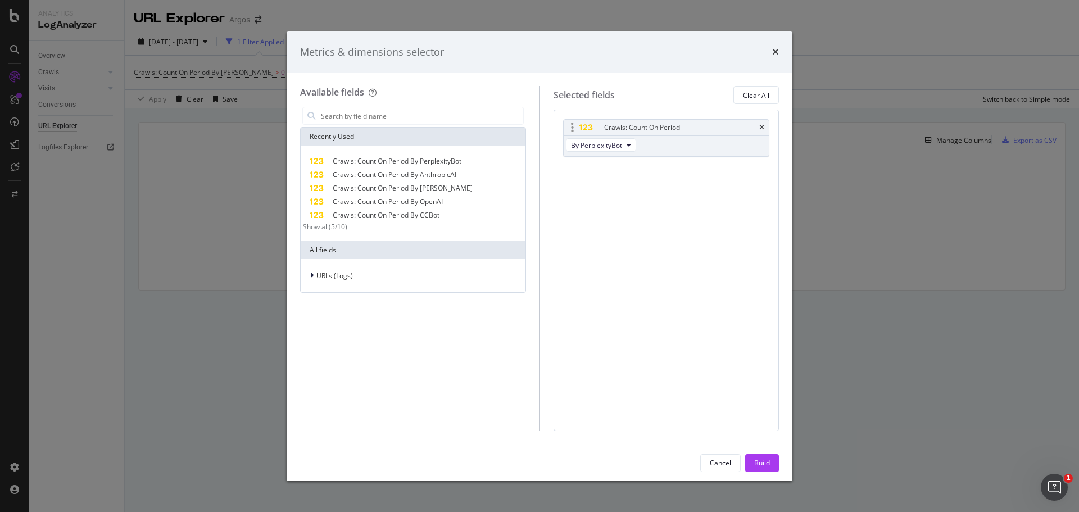
click at [592, 152] on div "By PerplexityBot" at bounding box center [602, 146] width 77 height 20
click at [596, 147] on span "By PerplexityBot" at bounding box center [596, 146] width 51 height 10
click at [624, 204] on div "By ClaudeWeb" at bounding box center [620, 210] width 107 height 16
click at [761, 470] on div "Build" at bounding box center [762, 463] width 16 height 17
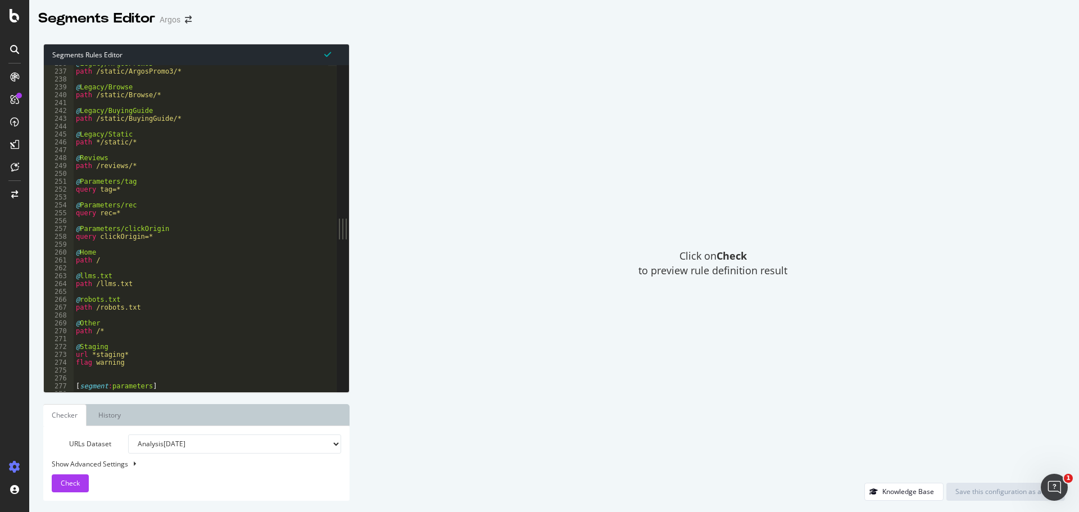
scroll to position [1855, 0]
